Goal: Task Accomplishment & Management: Use online tool/utility

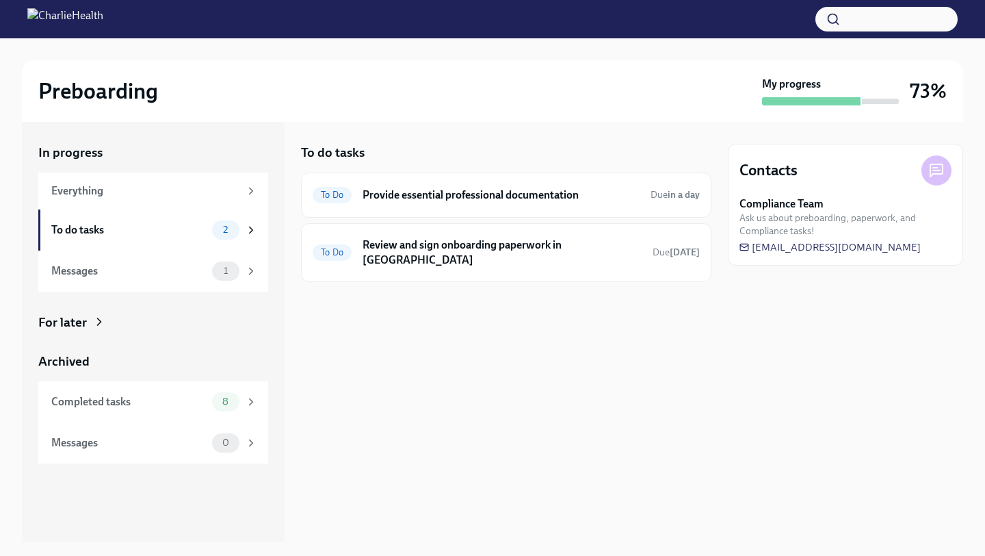
click at [207, 222] on div "To do tasks 2" at bounding box center [154, 229] width 206 height 19
click at [246, 229] on icon at bounding box center [251, 230] width 12 height 12
click at [253, 239] on div "2" at bounding box center [234, 229] width 45 height 19
click at [189, 229] on div "To do tasks" at bounding box center [128, 229] width 155 height 15
click at [260, 272] on div "Messages 1" at bounding box center [153, 270] width 230 height 41
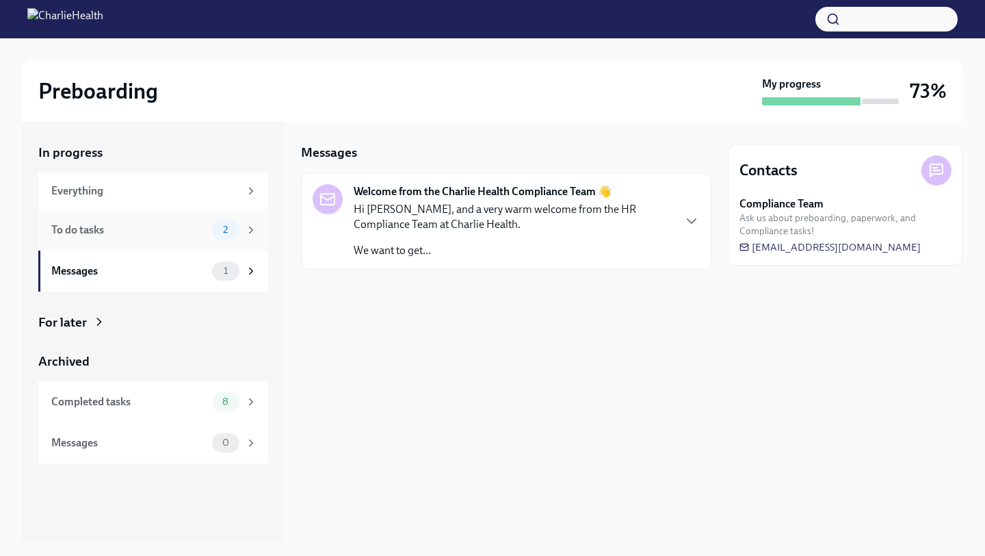
click at [246, 235] on icon at bounding box center [251, 230] width 12 height 12
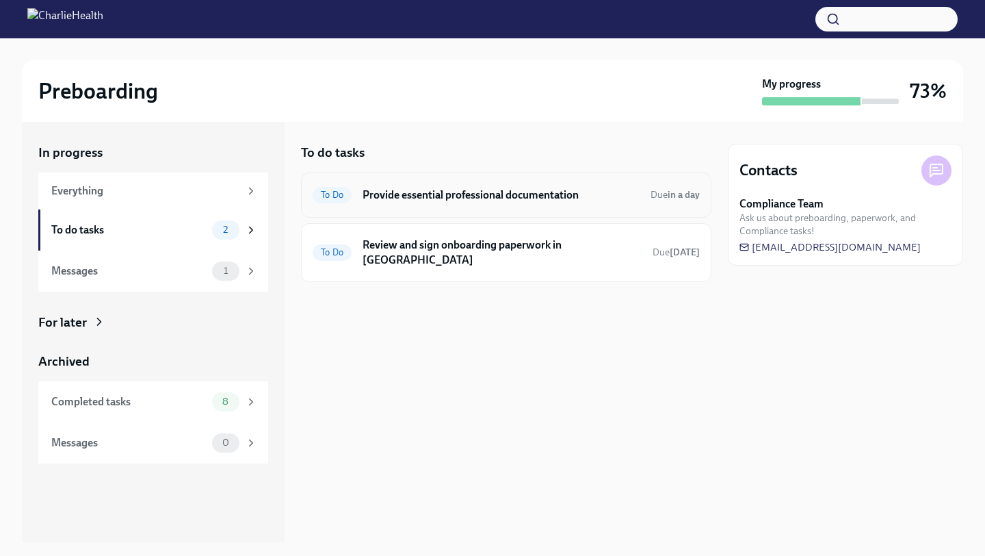
click at [395, 203] on div "To Do Provide essential professional documentation Due in a day" at bounding box center [506, 195] width 387 height 22
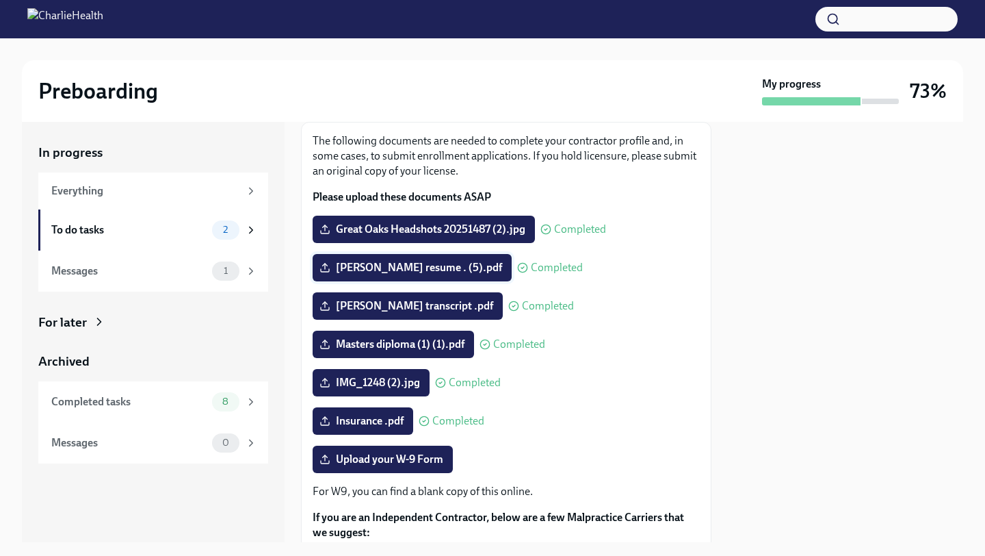
scroll to position [272, 0]
